Goal: Information Seeking & Learning: Learn about a topic

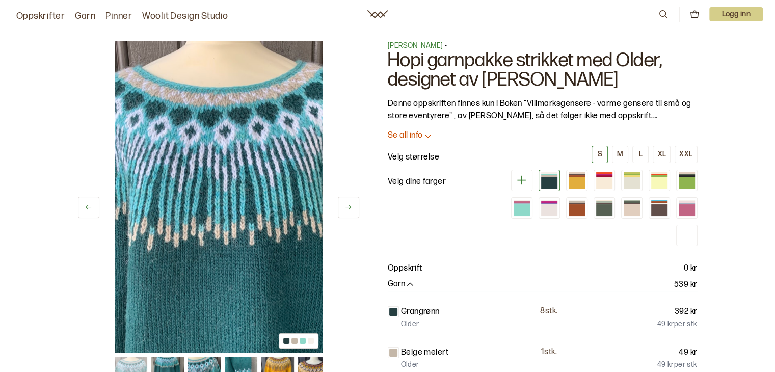
click at [524, 178] on icon at bounding box center [521, 180] width 13 height 13
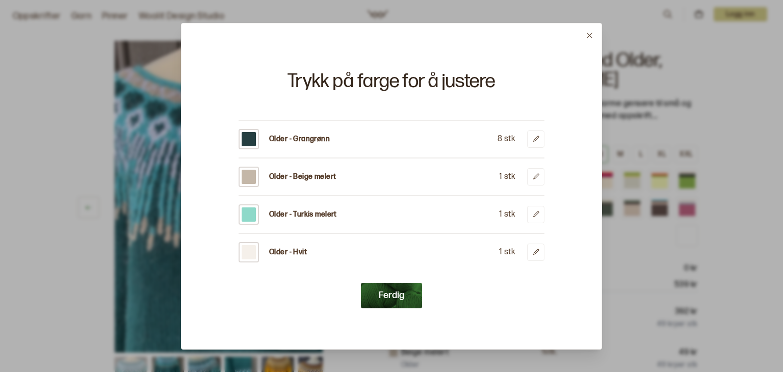
click at [591, 34] on icon at bounding box center [590, 36] width 6 height 6
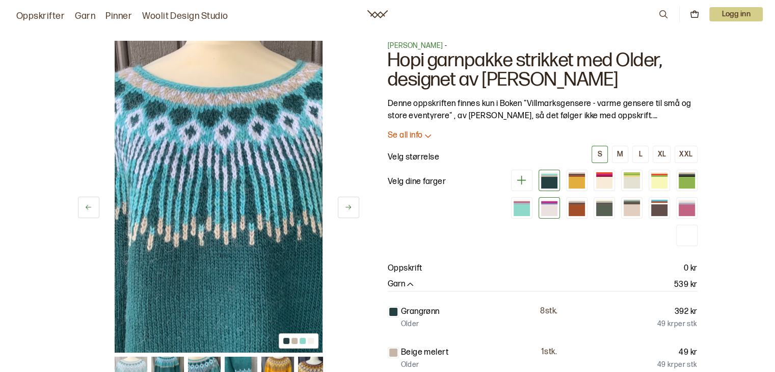
click at [556, 204] on div at bounding box center [549, 210] width 16 height 12
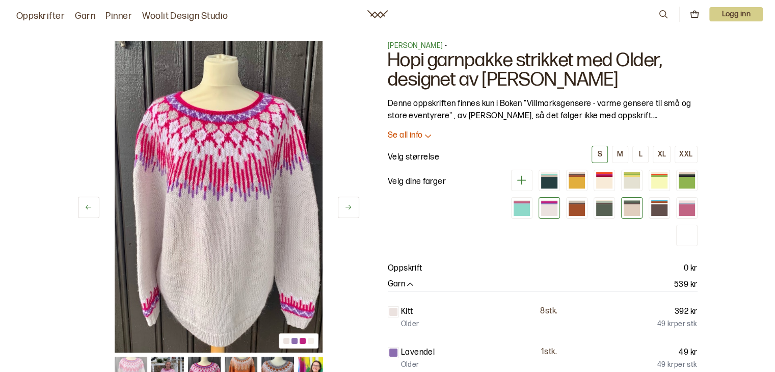
click at [636, 211] on div at bounding box center [632, 210] width 16 height 12
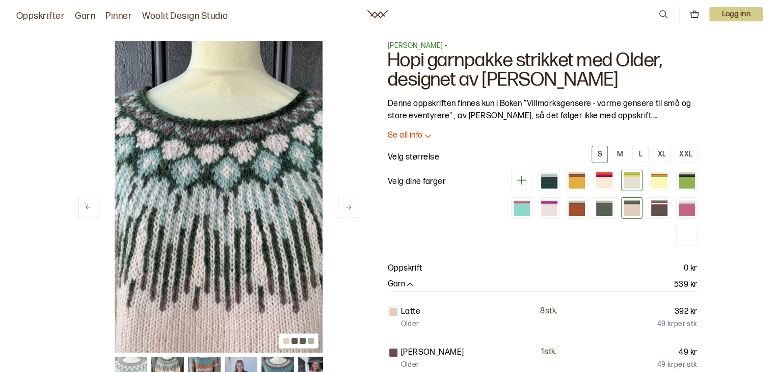
click at [633, 183] on div at bounding box center [632, 183] width 16 height 12
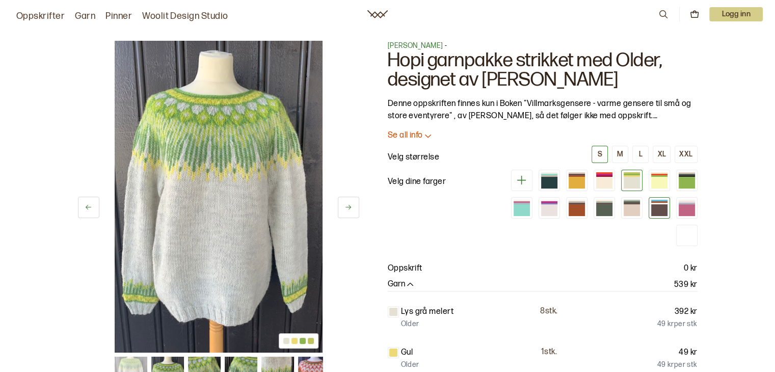
click at [657, 210] on div at bounding box center [659, 210] width 16 height 12
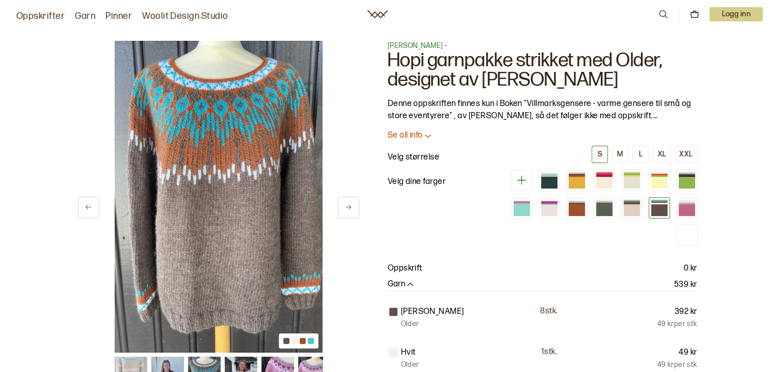
click at [612, 270] on div "Oppskrift 0 kr" at bounding box center [543, 269] width 310 height 12
click at [661, 11] on icon at bounding box center [663, 14] width 11 height 11
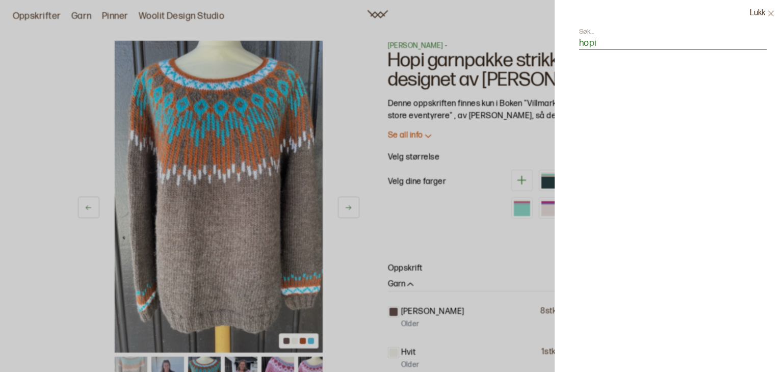
type input "hopi"
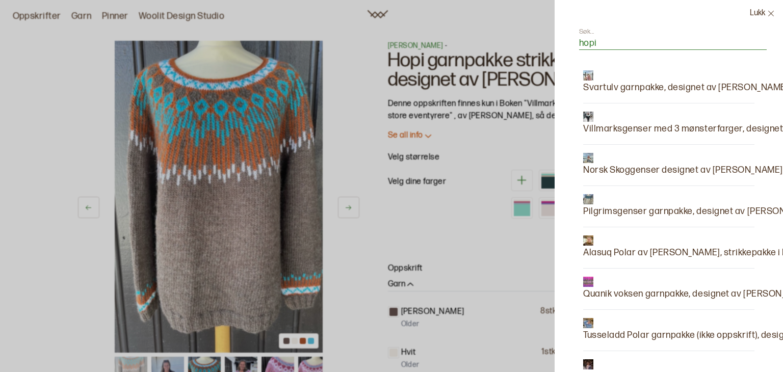
click at [758, 9] on button "Lukk" at bounding box center [762, 13] width 41 height 27
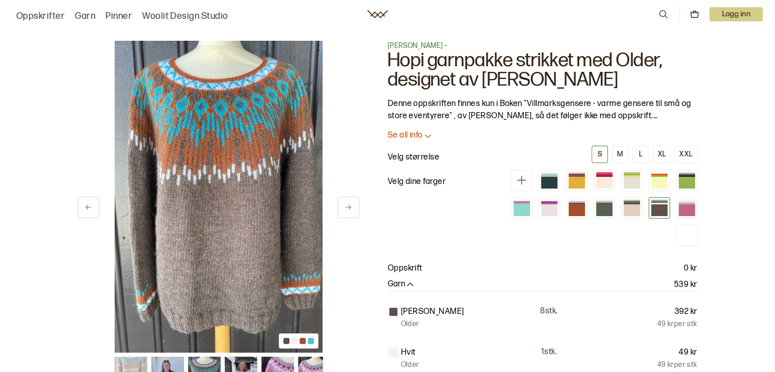
click at [379, 13] on icon at bounding box center [378, 14] width 20 height 8
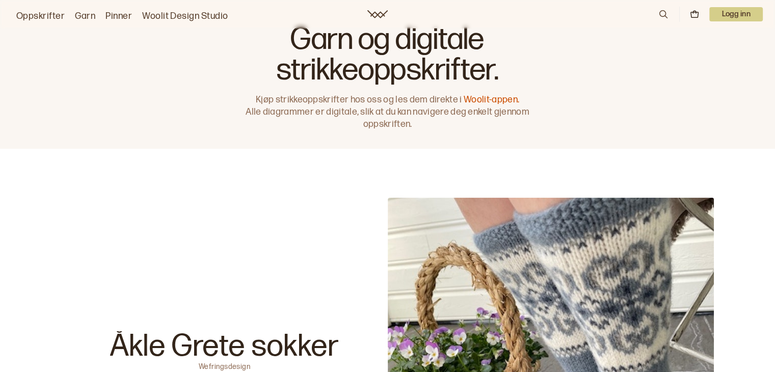
click at [666, 9] on icon at bounding box center [663, 14] width 11 height 11
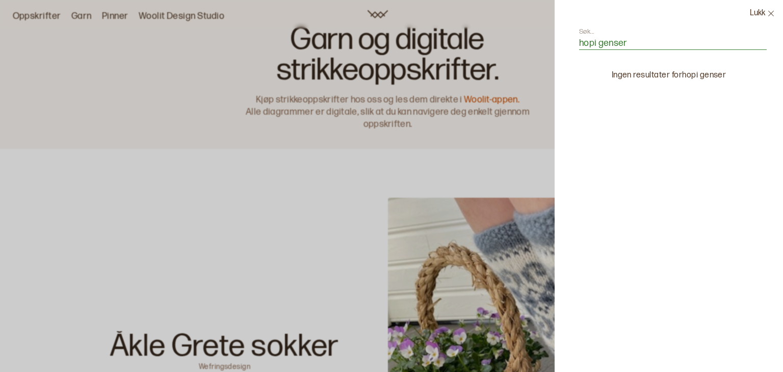
type input "hopi genser"
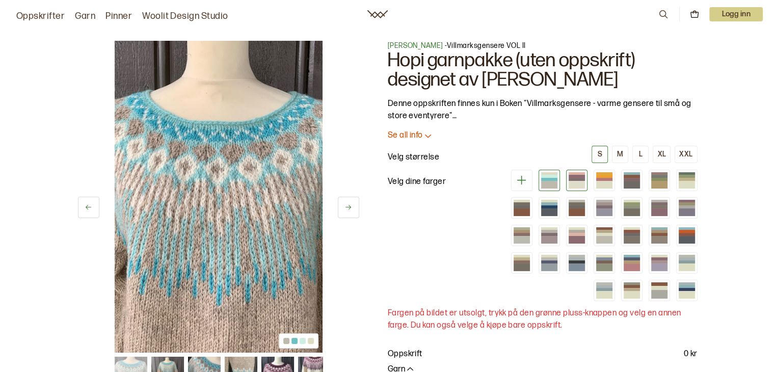
click at [580, 177] on div at bounding box center [577, 176] width 16 height 3
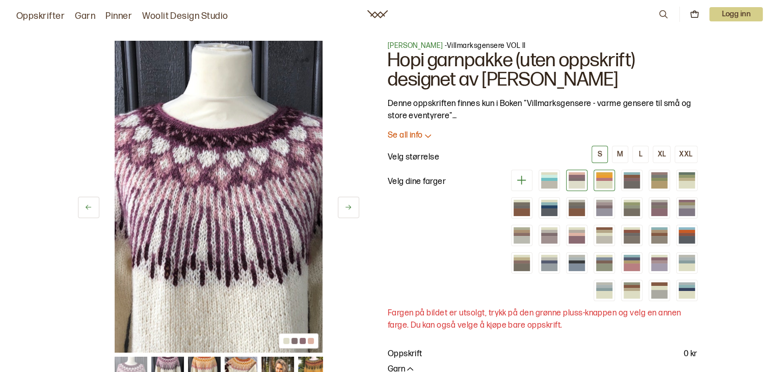
click at [600, 181] on div at bounding box center [604, 185] width 16 height 8
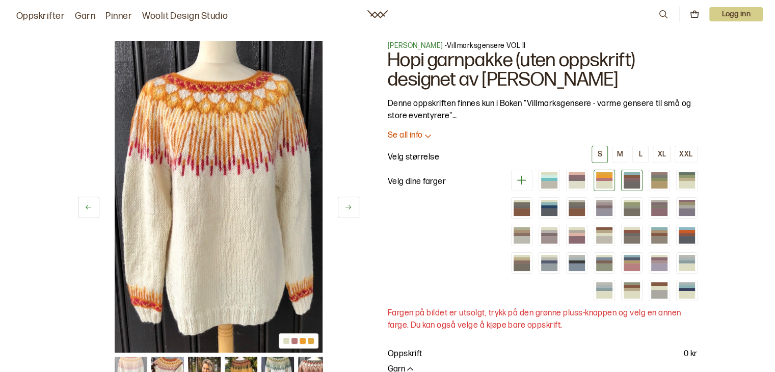
click at [629, 179] on div at bounding box center [632, 179] width 16 height 3
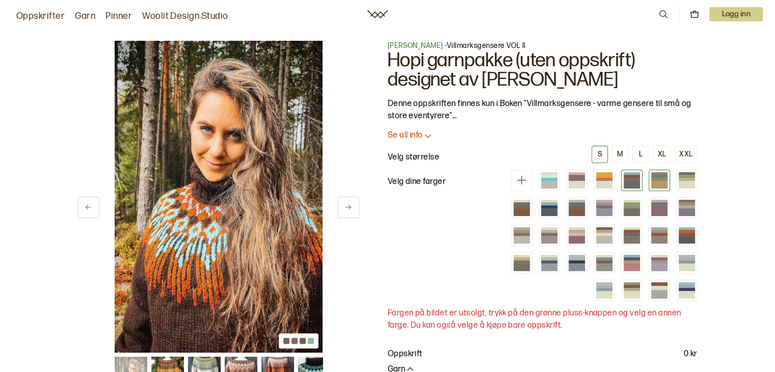
click at [660, 181] on div at bounding box center [659, 185] width 16 height 8
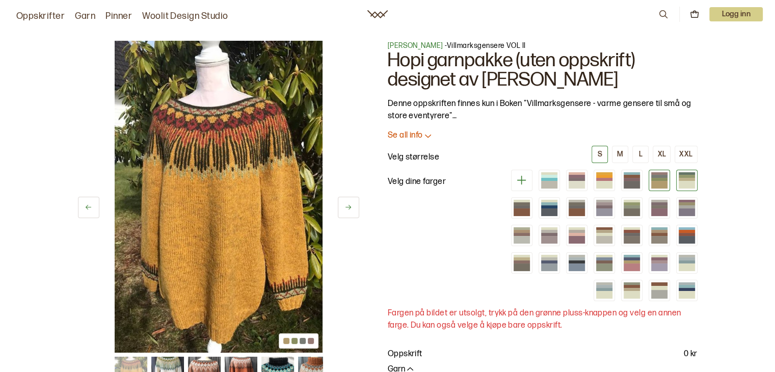
click at [689, 184] on div at bounding box center [687, 185] width 16 height 8
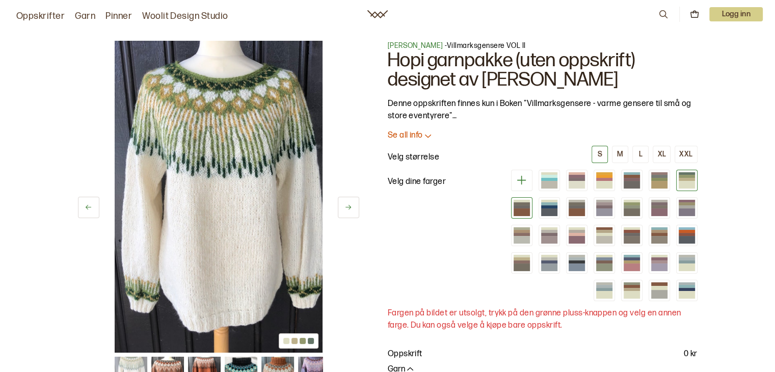
click at [520, 208] on div at bounding box center [522, 212] width 16 height 8
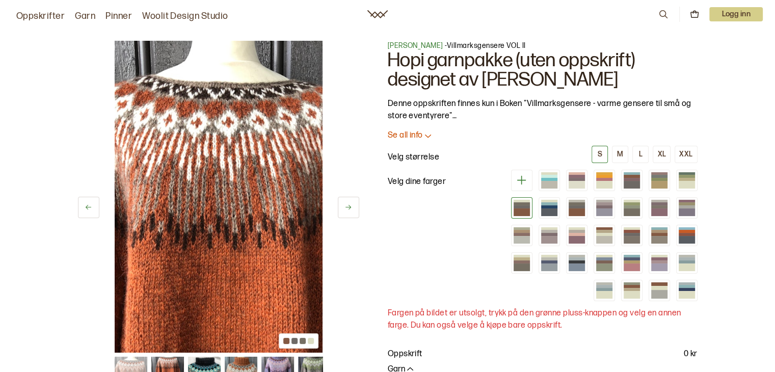
click at [672, 95] on div "Linka Neumann - Villmarksgensere VOL II Hopi garnpakke (uten oppskrift) designe…" at bounding box center [543, 340] width 310 height 599
click at [553, 208] on div at bounding box center [549, 212] width 16 height 8
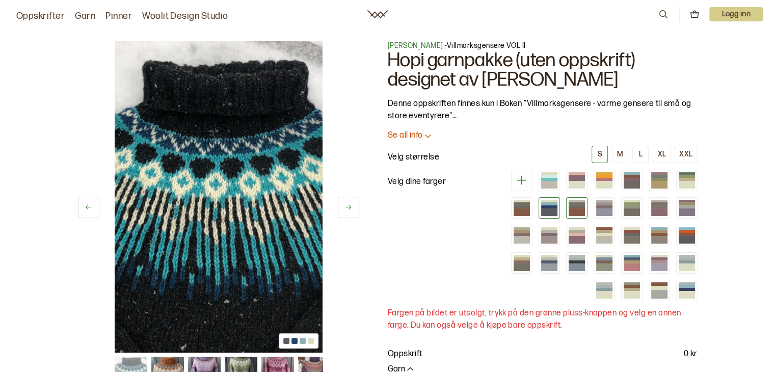
click at [571, 211] on div at bounding box center [577, 212] width 16 height 8
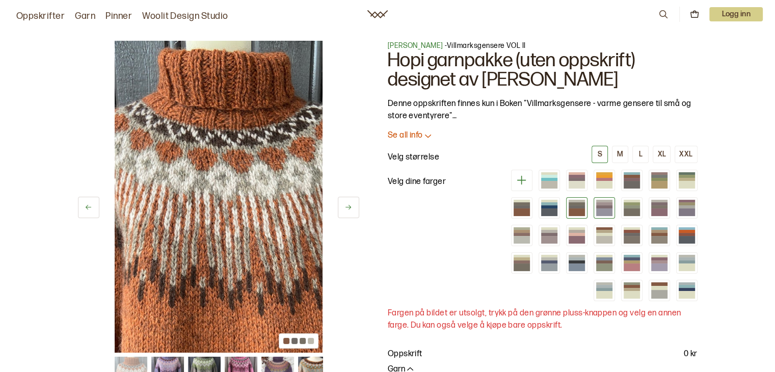
click at [605, 206] on div at bounding box center [604, 206] width 16 height 3
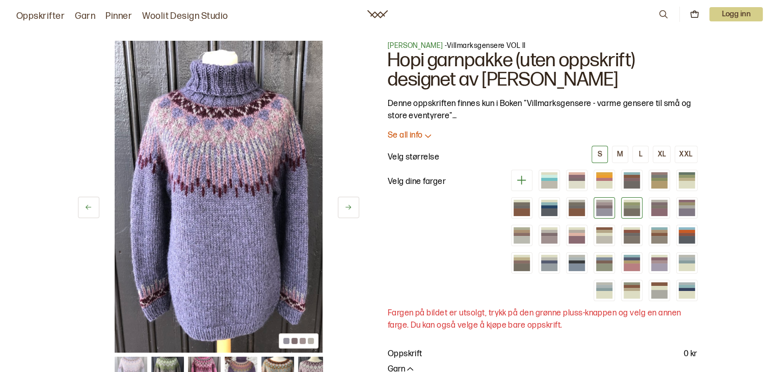
click at [635, 206] on div at bounding box center [632, 206] width 16 height 3
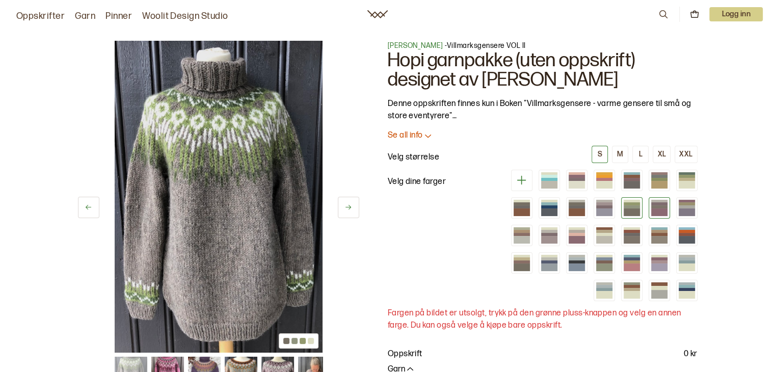
click at [658, 206] on div at bounding box center [659, 206] width 16 height 3
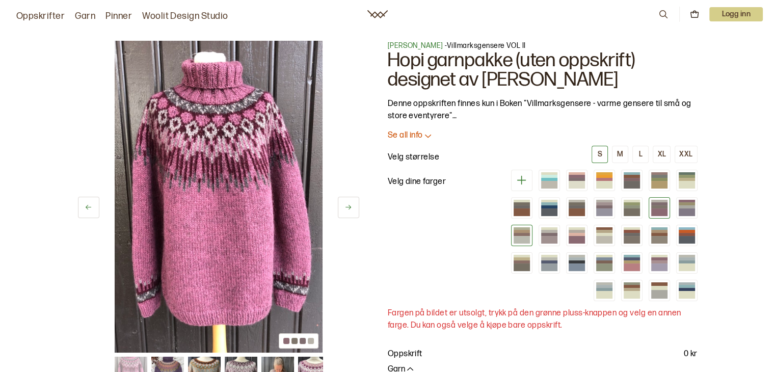
click at [520, 236] on div at bounding box center [522, 240] width 16 height 8
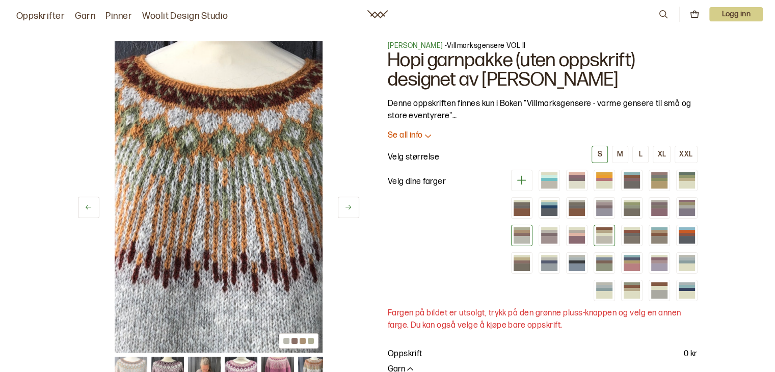
click at [604, 233] on div at bounding box center [604, 234] width 16 height 3
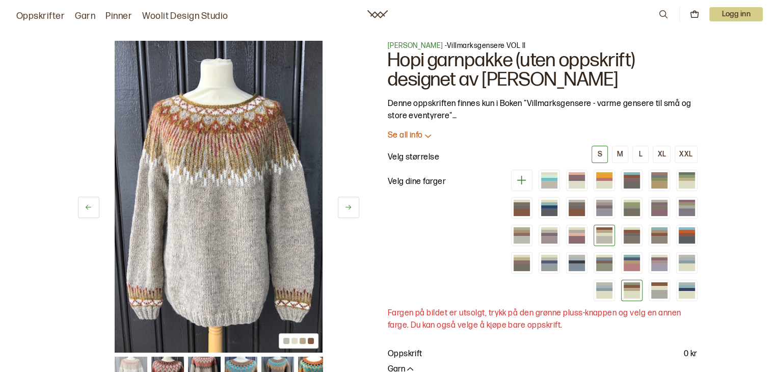
click at [631, 288] on div at bounding box center [632, 289] width 16 height 3
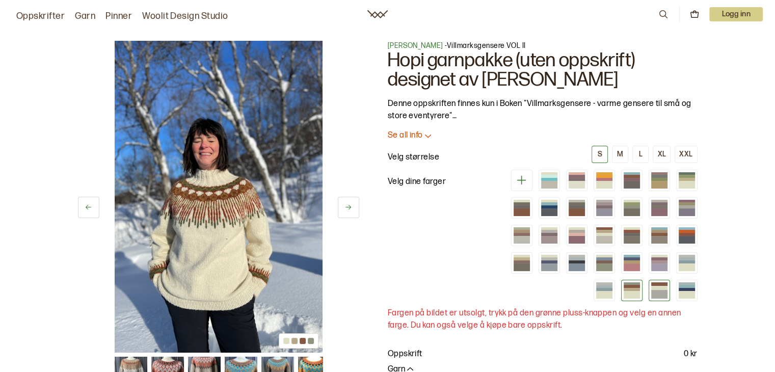
click at [654, 287] on div at bounding box center [659, 288] width 16 height 4
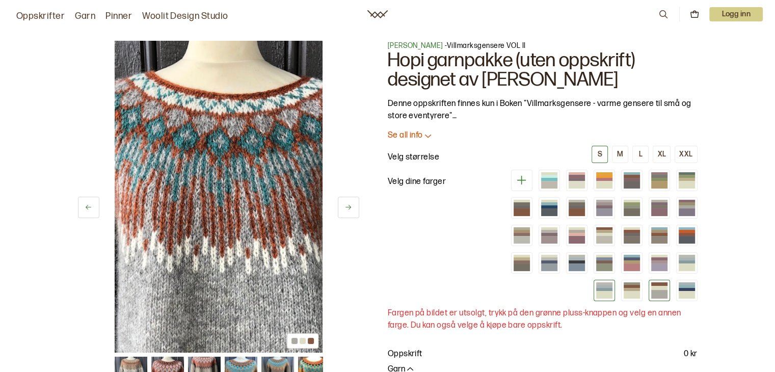
click at [610, 288] on div at bounding box center [604, 289] width 16 height 3
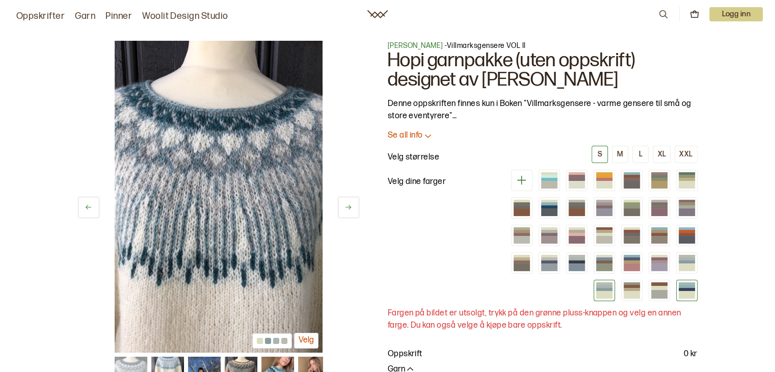
click at [681, 286] on div at bounding box center [687, 286] width 16 height 3
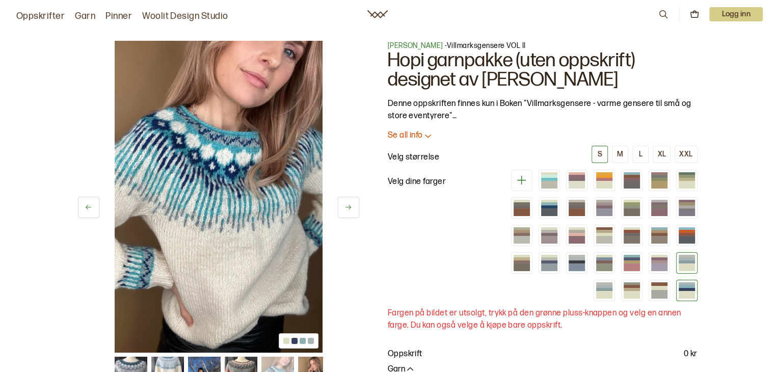
click at [686, 257] on div at bounding box center [687, 258] width 16 height 3
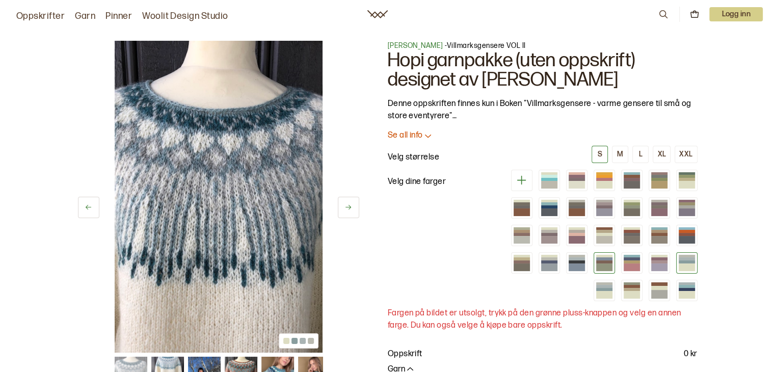
click at [606, 260] on div at bounding box center [604, 261] width 16 height 3
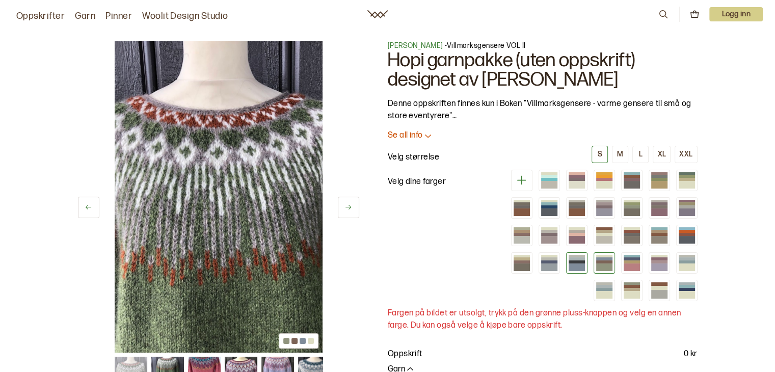
click at [575, 257] on div at bounding box center [577, 258] width 16 height 3
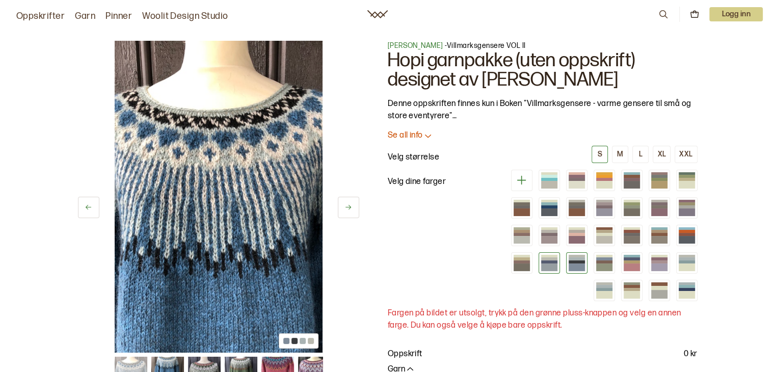
click at [548, 264] on div at bounding box center [549, 268] width 16 height 8
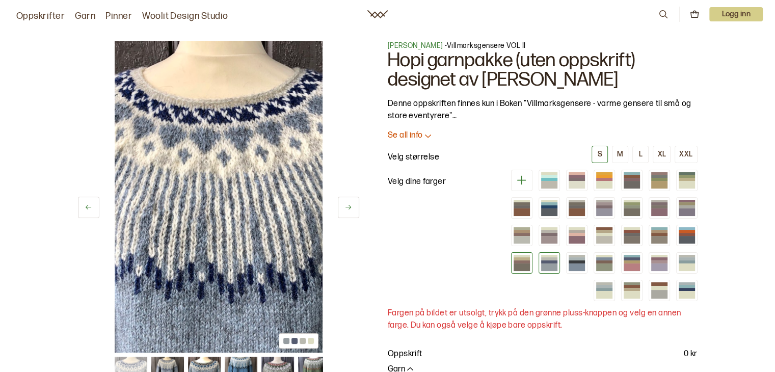
click at [519, 261] on div at bounding box center [522, 261] width 16 height 3
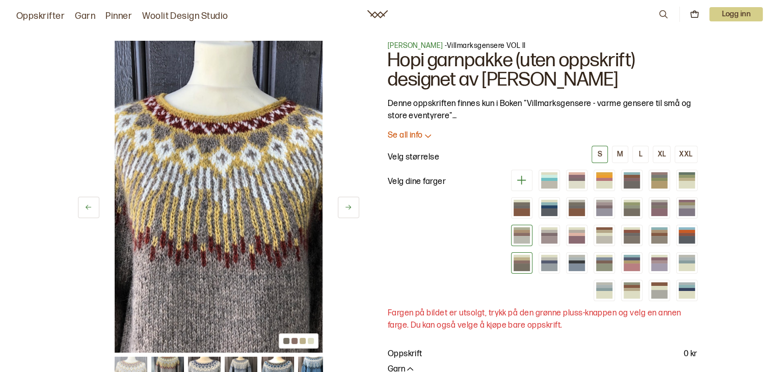
click at [522, 234] on div at bounding box center [522, 234] width 16 height 3
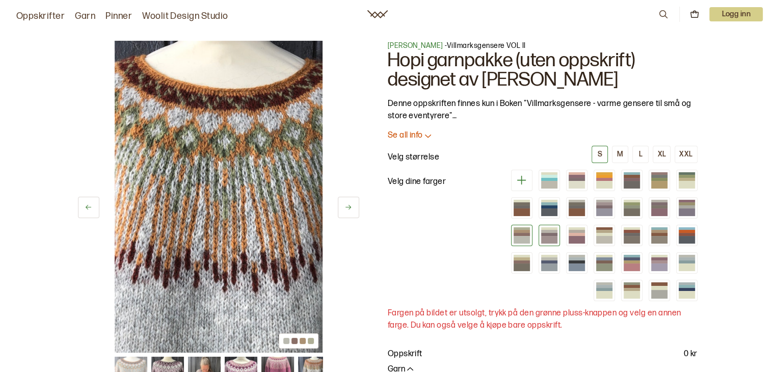
click at [548, 233] on div at bounding box center [549, 234] width 16 height 3
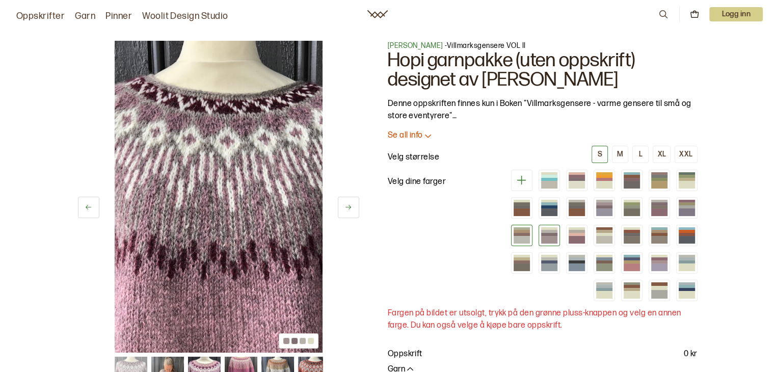
click at [520, 236] on div at bounding box center [522, 240] width 16 height 8
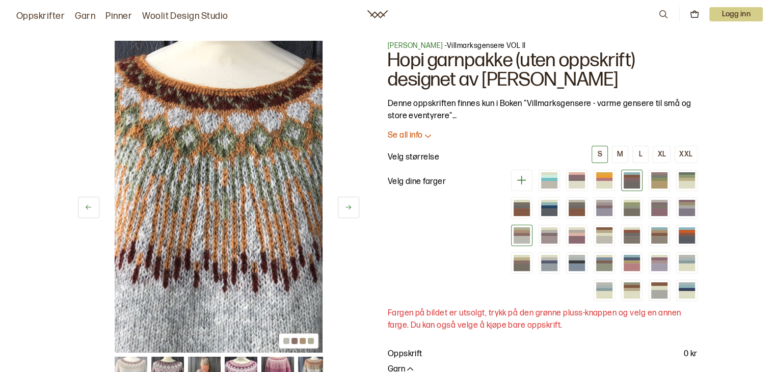
click at [634, 183] on div at bounding box center [632, 185] width 16 height 8
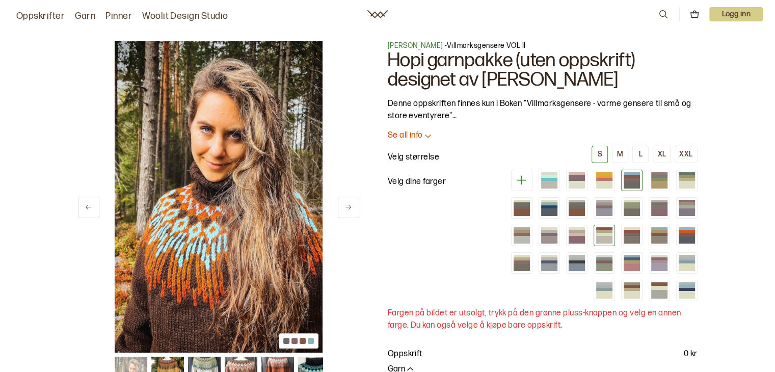
click at [609, 239] on div at bounding box center [604, 240] width 16 height 8
